Goal: Task Accomplishment & Management: Use online tool/utility

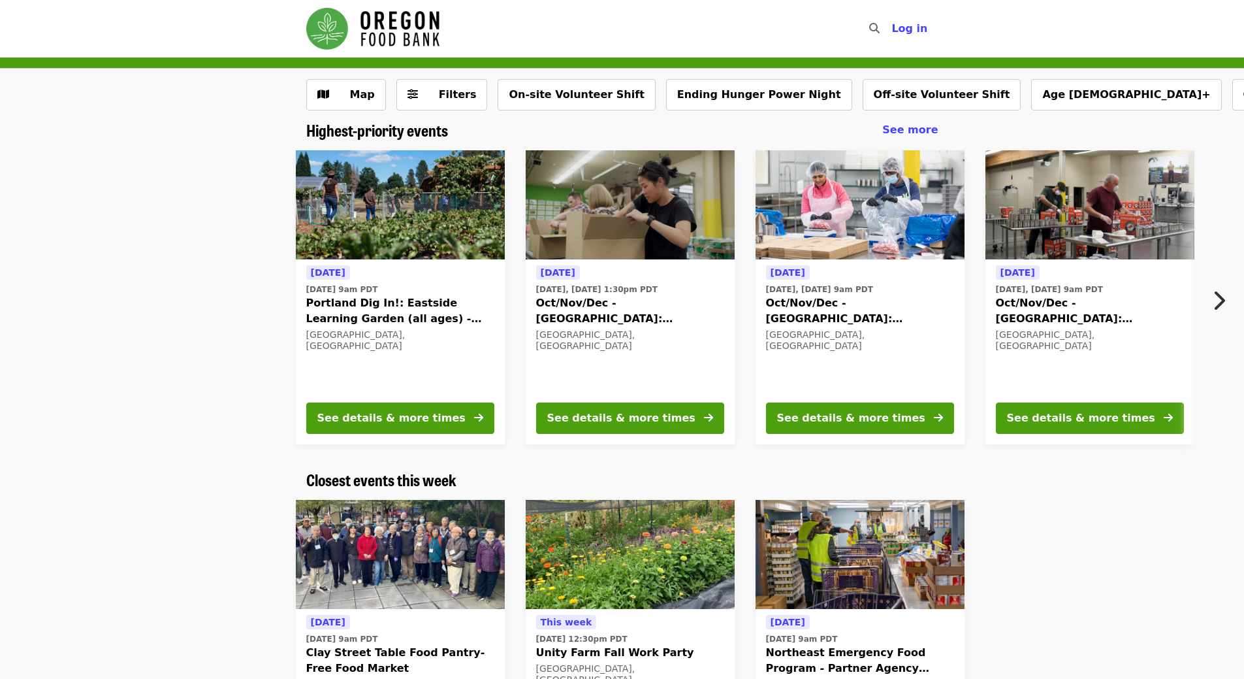
click at [1226, 308] on button "Next item" at bounding box center [1222, 300] width 43 height 37
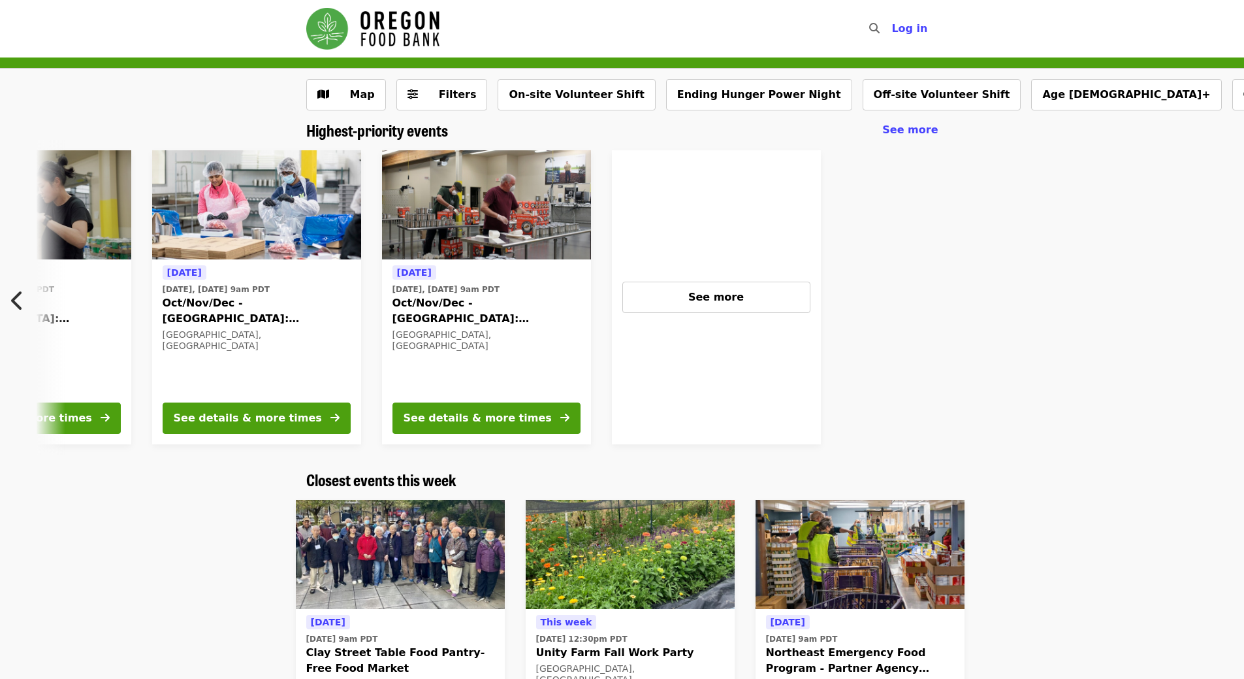
scroll to position [0, 611]
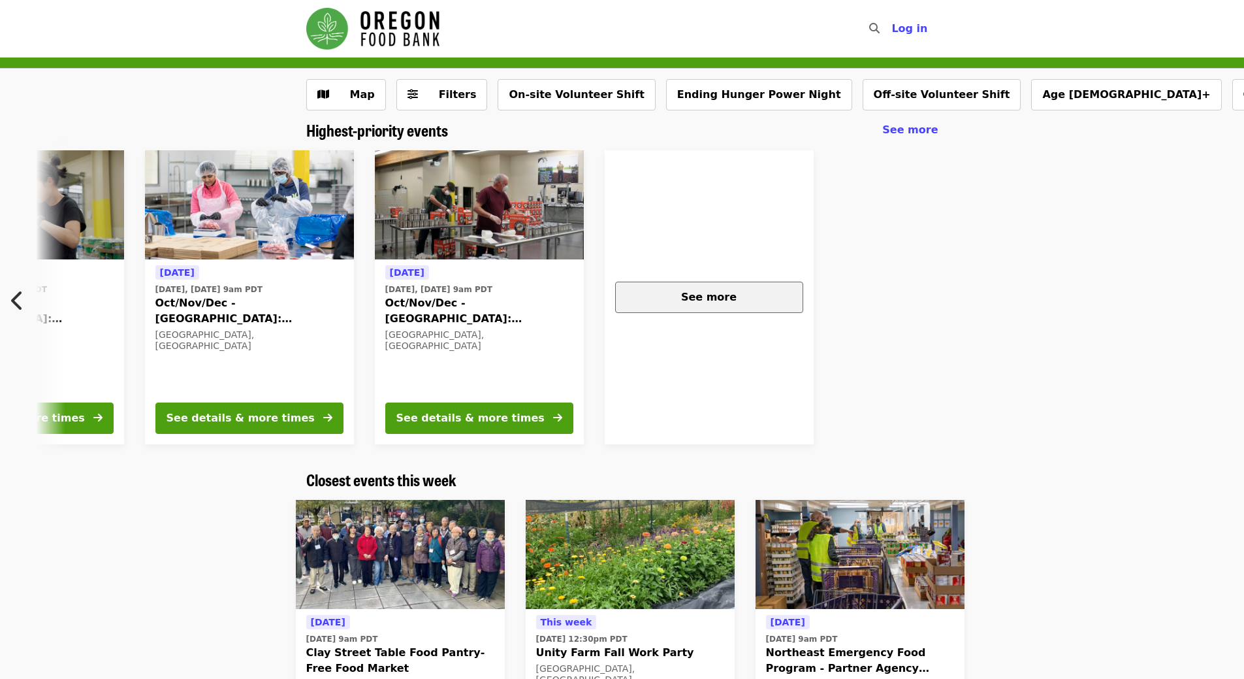
click at [754, 308] on button "See more" at bounding box center [709, 296] width 188 height 31
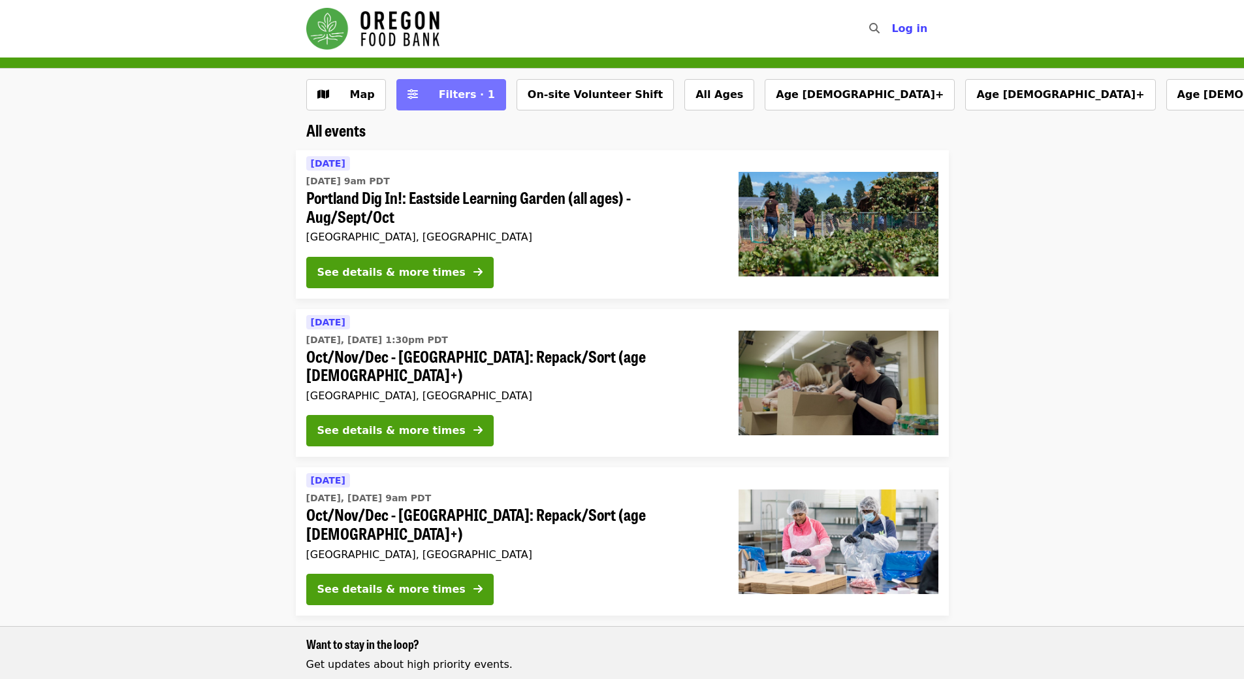
click at [439, 91] on span "Filters · 1" at bounding box center [467, 94] width 56 height 12
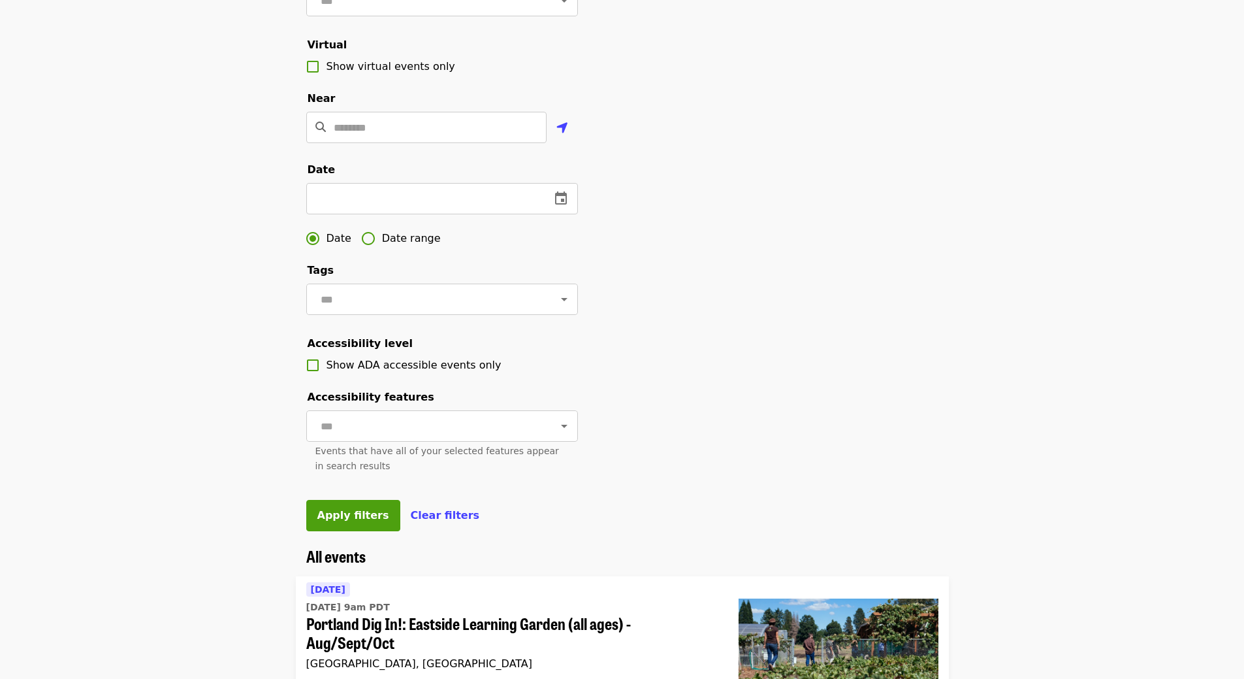
scroll to position [261, 0]
click at [372, 214] on input "text" at bounding box center [352, 197] width 93 height 31
click at [423, 204] on icon "change date" at bounding box center [420, 197] width 12 height 13
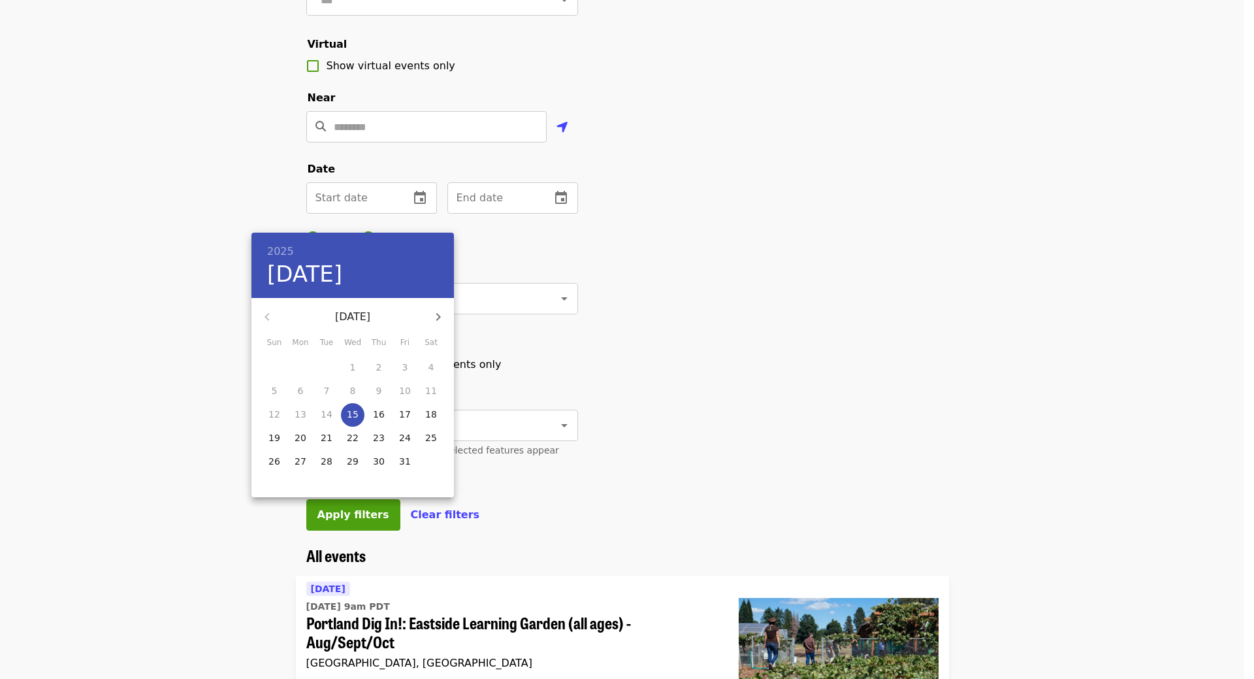
click at [383, 419] on p "16" at bounding box center [379, 414] width 12 height 13
type input "**********"
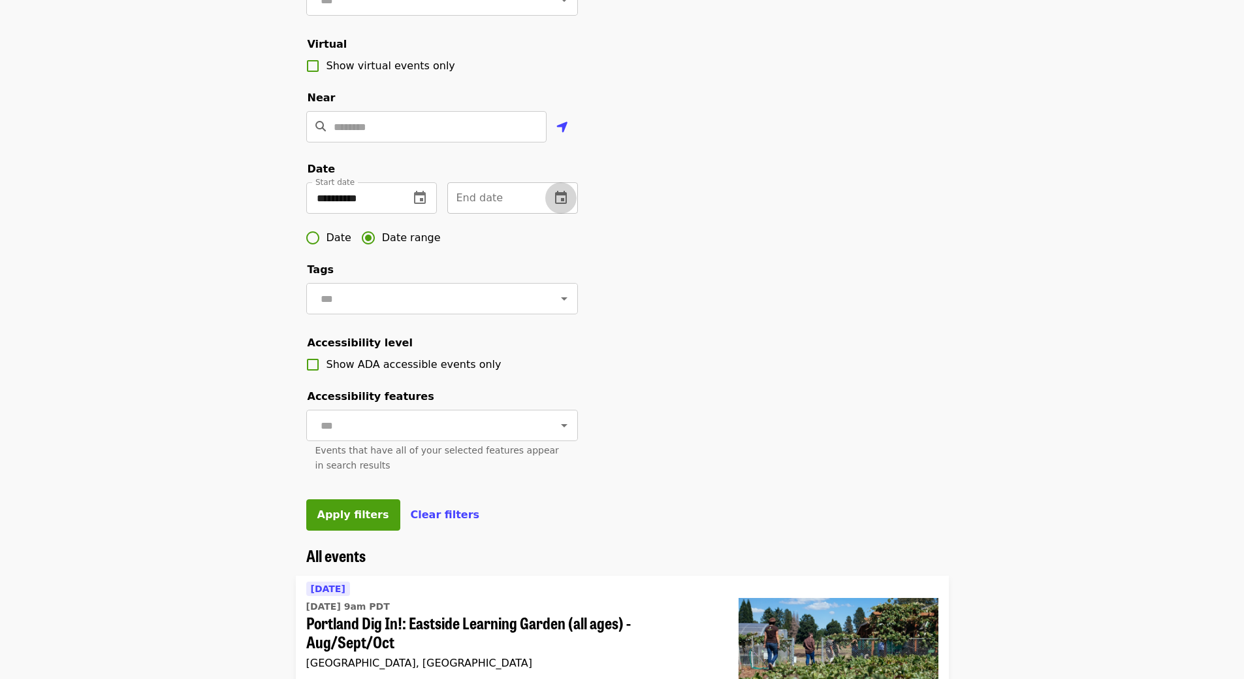
click at [561, 204] on icon "change date" at bounding box center [561, 197] width 12 height 13
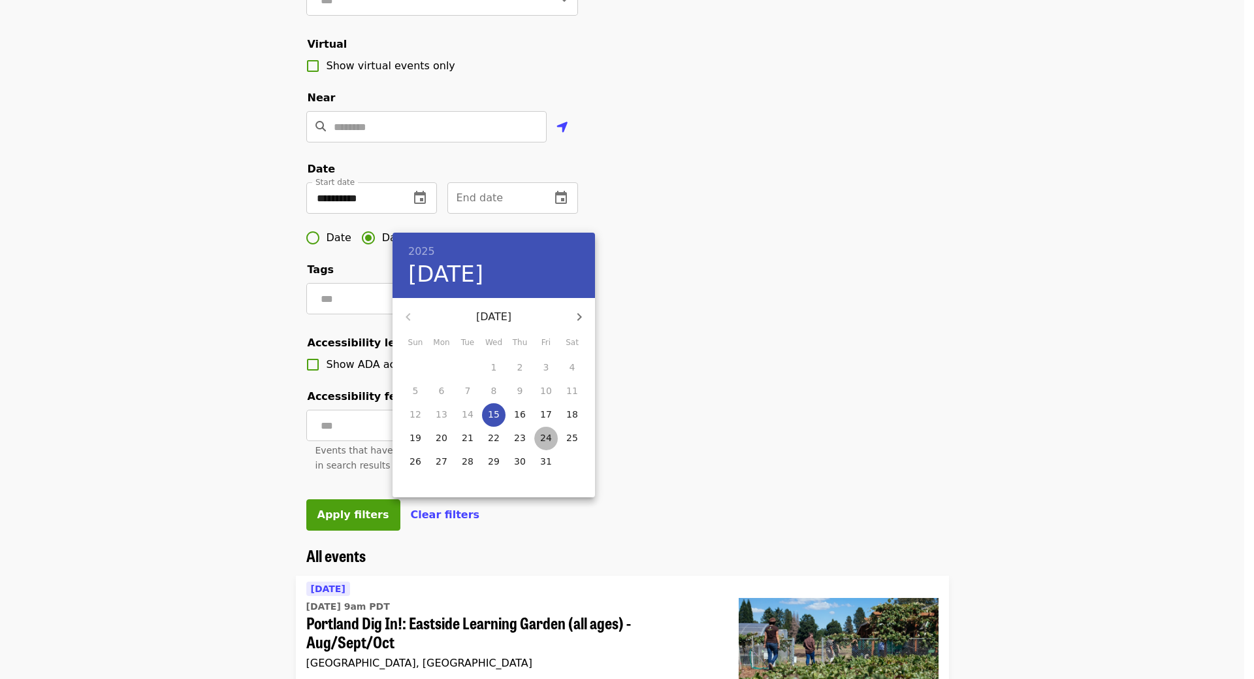
click at [545, 438] on p "24" at bounding box center [546, 437] width 12 height 13
type input "**********"
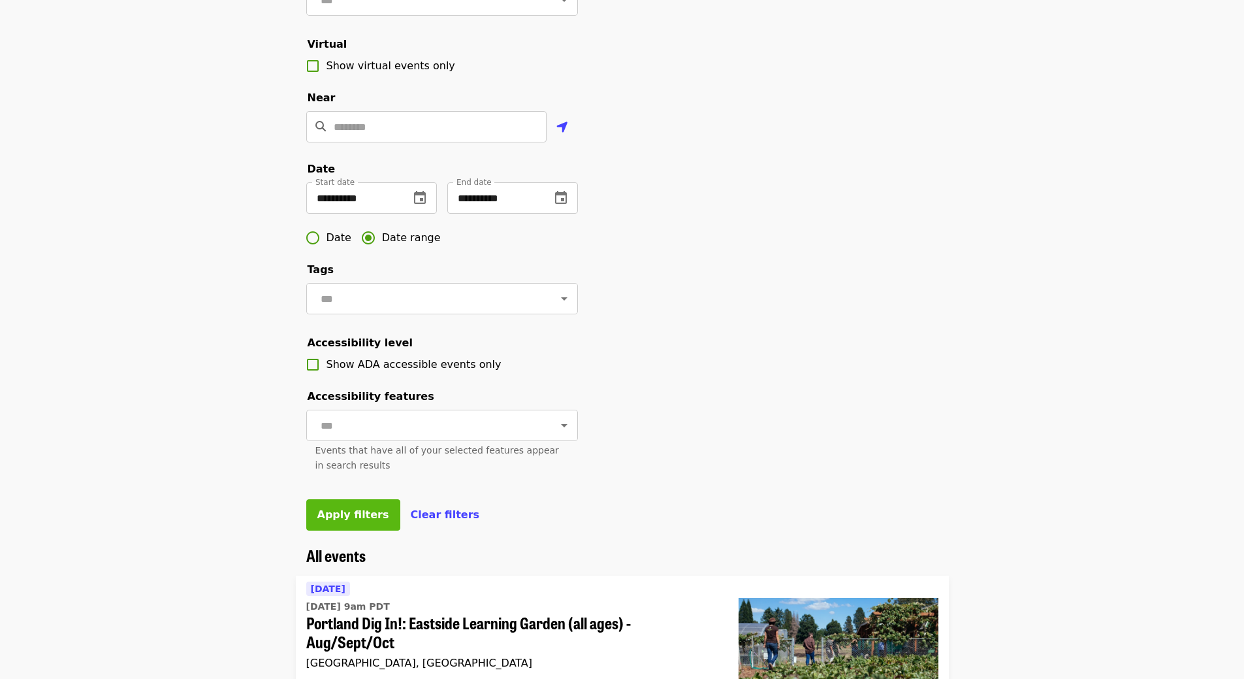
click at [356, 521] on span "Apply filters" at bounding box center [353, 514] width 72 height 12
